Goal: Register for event/course

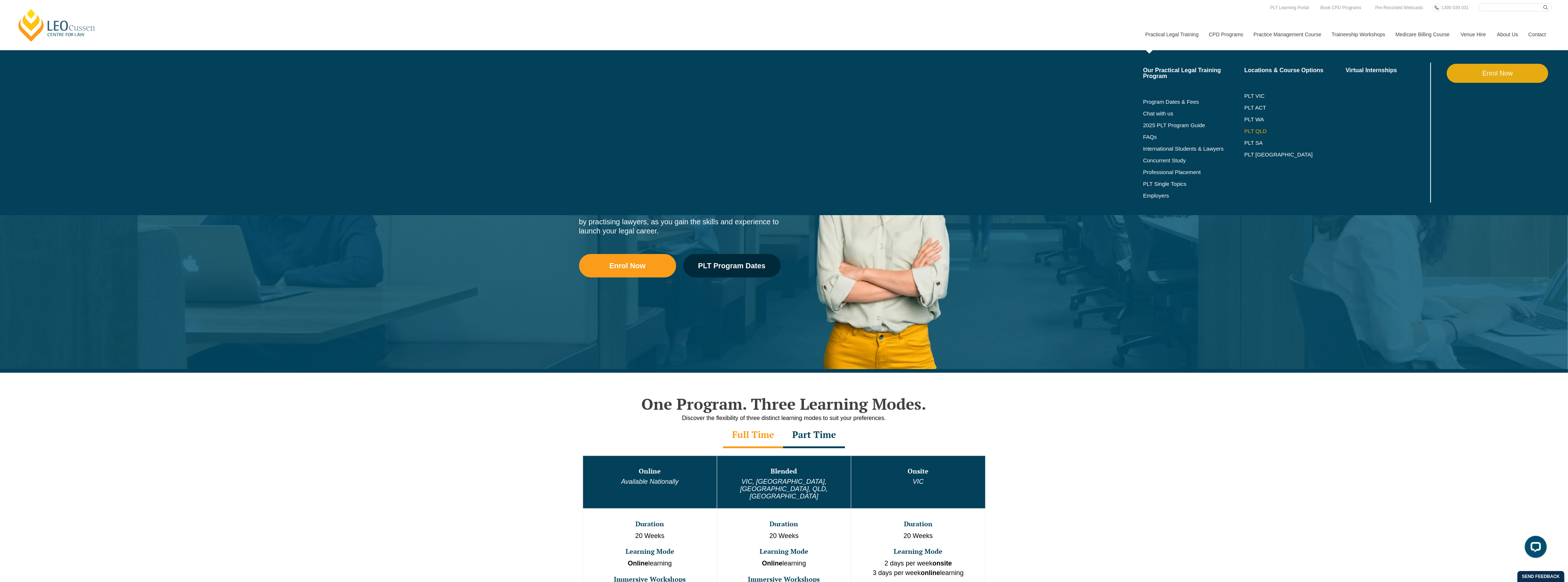
click at [1248, 129] on link "PLT QLD" at bounding box center [1295, 131] width 101 height 6
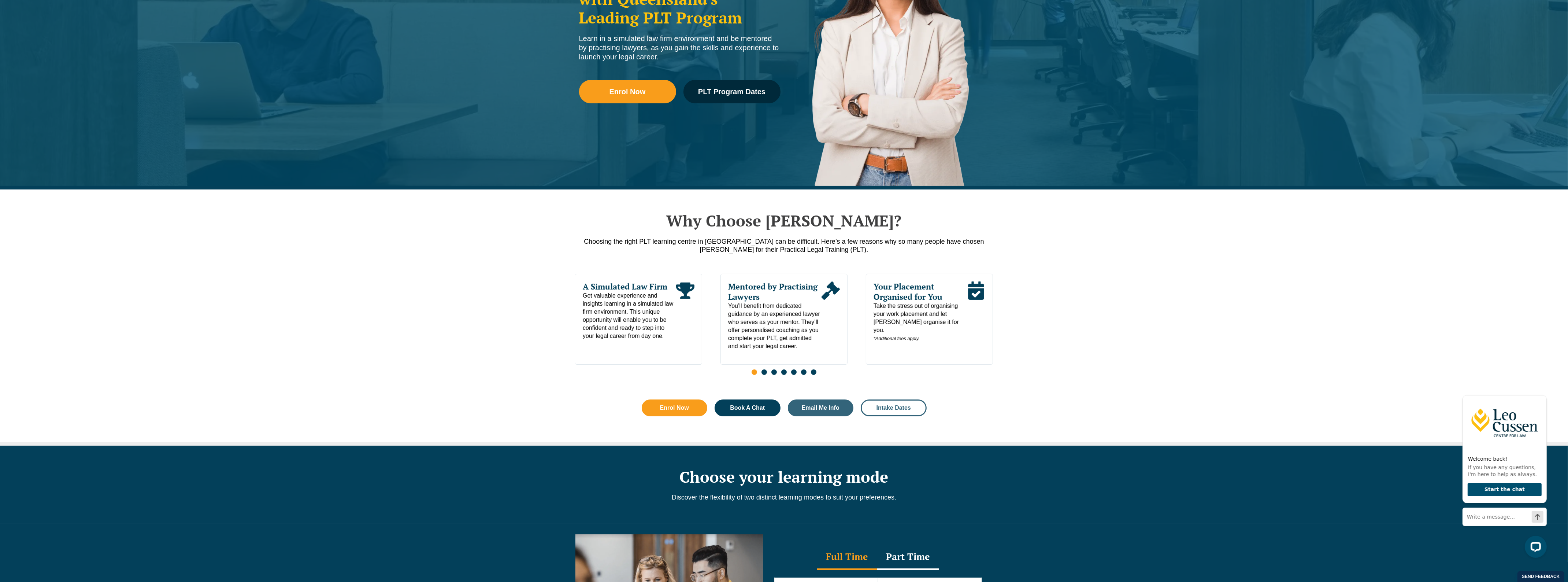
click at [902, 407] on span "Intake Dates" at bounding box center [893, 408] width 34 height 6
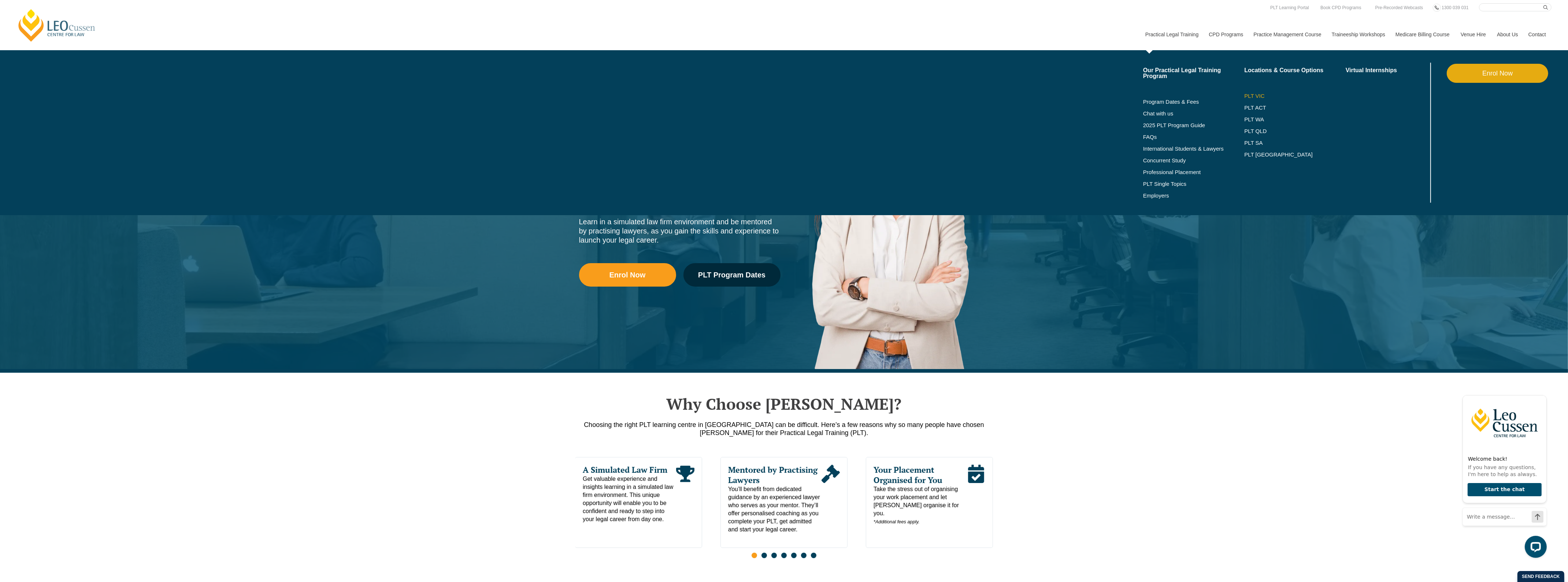
click at [1252, 95] on link "PLT VIC" at bounding box center [1295, 96] width 101 height 6
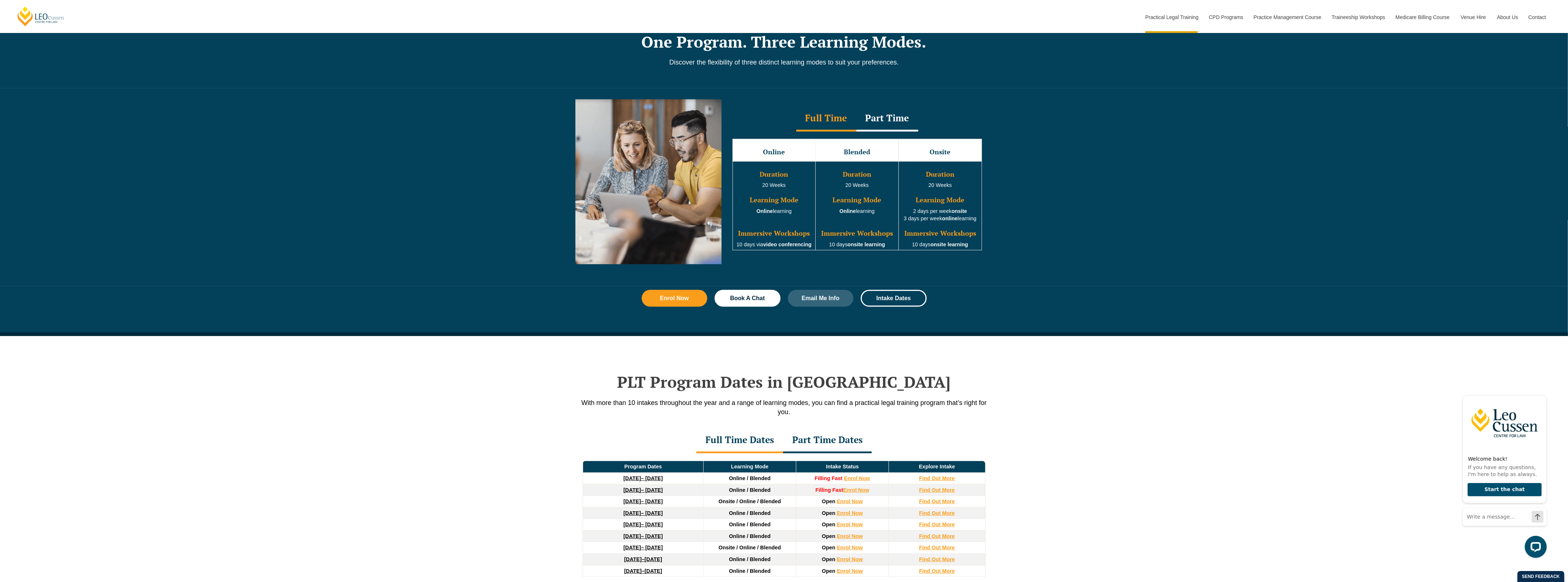
scroll to position [687, 0]
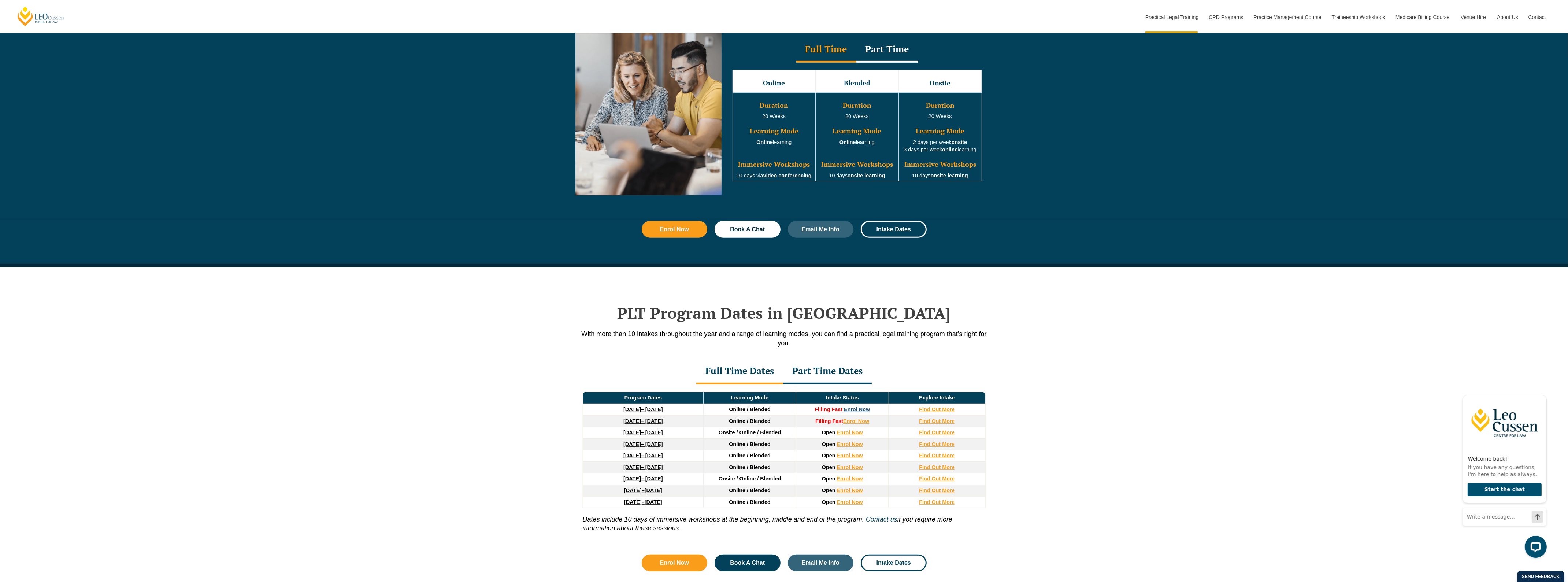
click at [858, 410] on link "Enrol Now" at bounding box center [856, 409] width 26 height 6
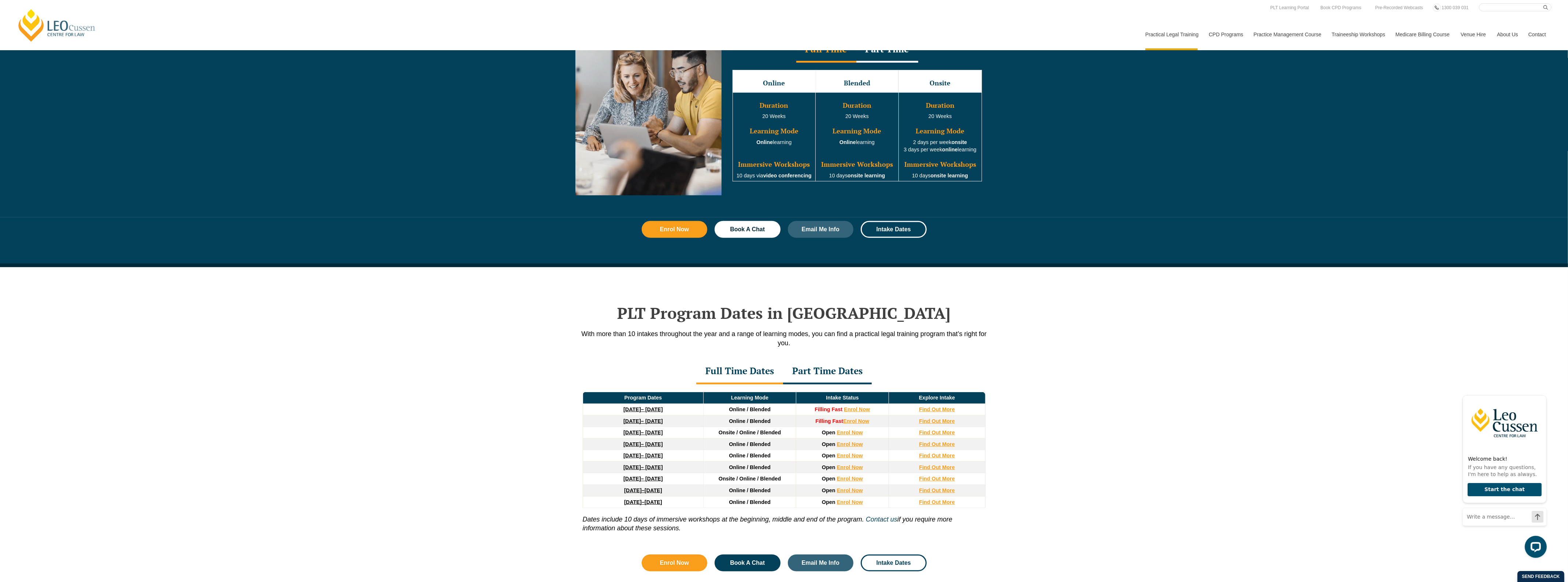
click at [828, 371] on div "Part Time Dates" at bounding box center [827, 371] width 89 height 26
